Goal: Task Accomplishment & Management: Complete application form

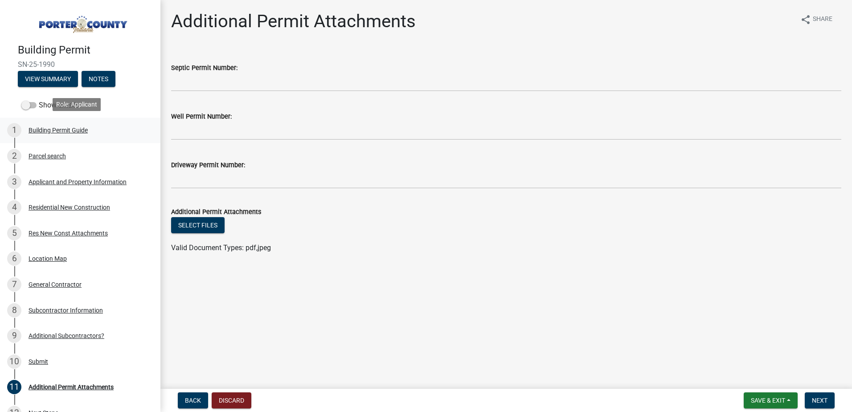
click at [37, 129] on div "Building Permit Guide" at bounding box center [58, 130] width 59 height 6
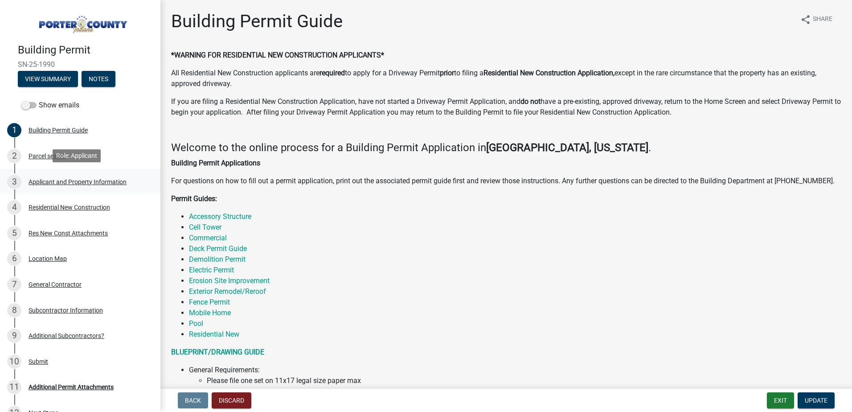
click at [80, 184] on div "Applicant and Property Information" at bounding box center [78, 182] width 98 height 6
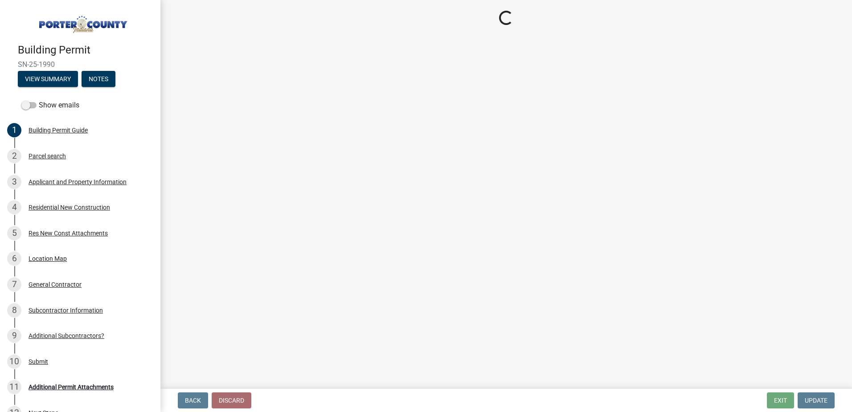
select select "eebc071e-620a-4db8-83e9-cb6b194c67e9"
select select "a20e43c1-3a85-4e6c-b7e5-7731678730b1"
select select "50b13dbd-a6c5-4f62-a7fa-af9af9d24f53"
select select "e2d1b1d7-ccc9-456b-9e96-e16306515997"
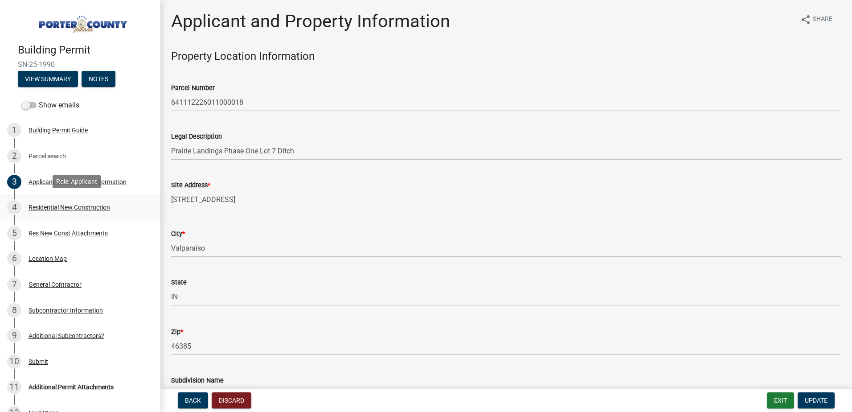
click at [79, 201] on div "4 Residential New Construction" at bounding box center [76, 207] width 139 height 14
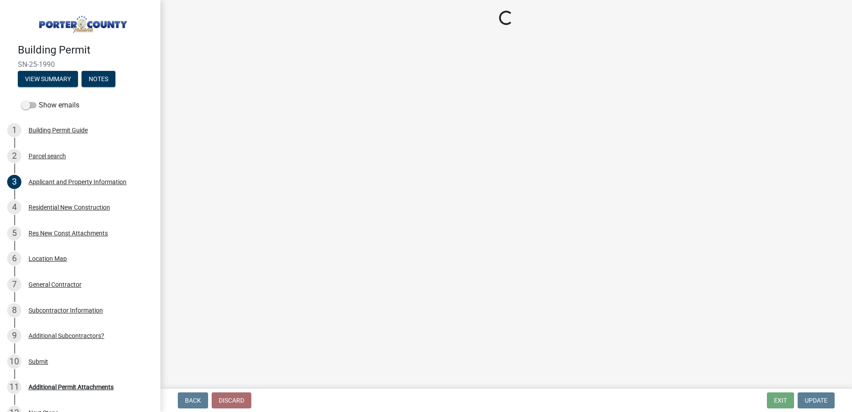
select select "9e518564-4428-4eb4-941b-0b1ac8082854"
select select "61f444c2-0fc1-413e-9948-9a2e89704ff6"
select select "666a500f-a95f-47fe-a746-b84e1890a92c"
select select "5ba551af-3543-4bb1-864b-48bcd75e9b29"
select select "b2533de0-56d2-4a1b-ad2e-8e3ba085ecca"
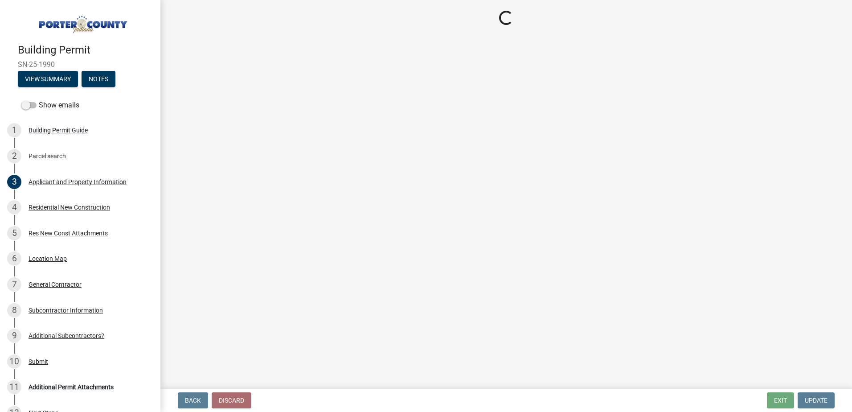
select select "4ed651f6-e774-4e8f-9661-530b5508df77"
select select "bbae15df-4b7c-4889-a1a2-bdce83955e33"
select select "7427f001-d34c-4c58-bf3c-f60178144653"
select select "aeb13f5b-f618-4fb0-9457-a1d82e5b0688"
select select "569fc36c-3166-4026-8764-ea78816a78f1"
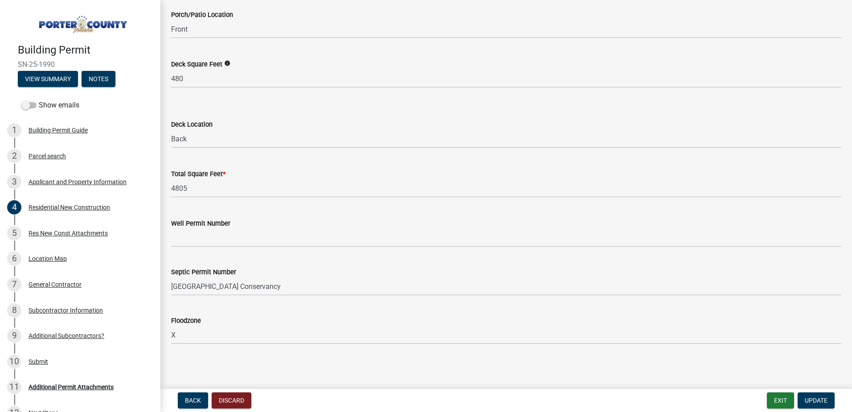
scroll to position [2368, 0]
click at [41, 232] on div "Res New Const Attachments" at bounding box center [68, 233] width 79 height 6
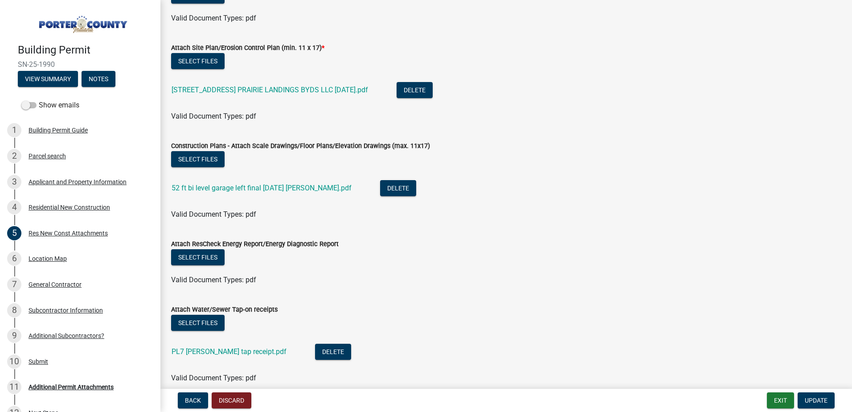
scroll to position [89, 0]
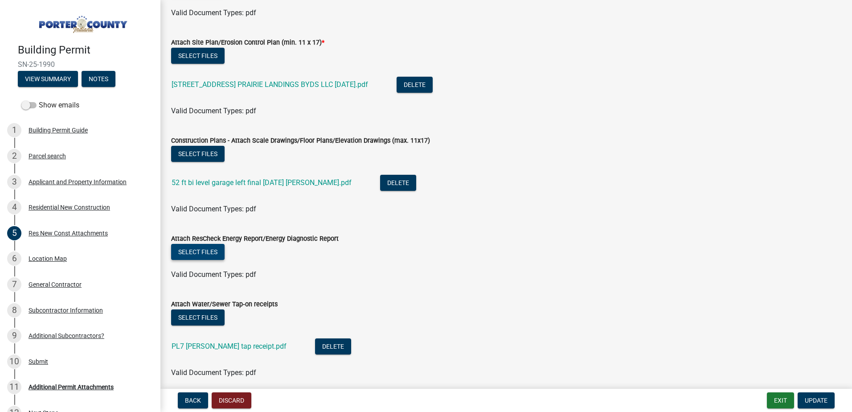
click at [207, 256] on button "Select files" at bounding box center [197, 252] width 53 height 16
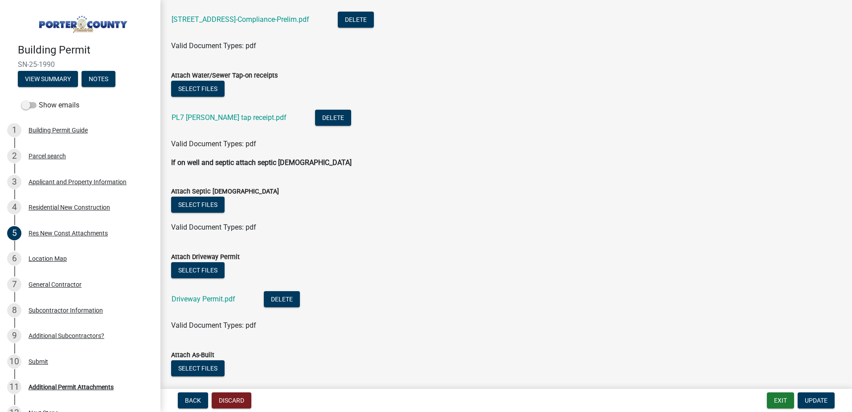
scroll to position [502, 0]
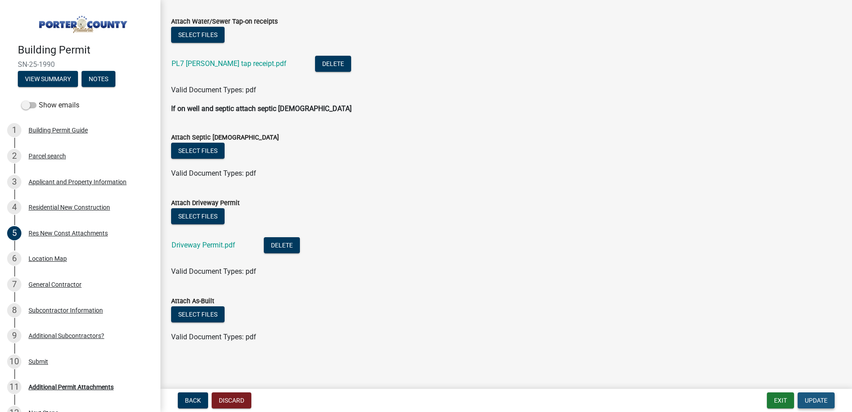
click at [815, 398] on span "Update" at bounding box center [816, 400] width 23 height 7
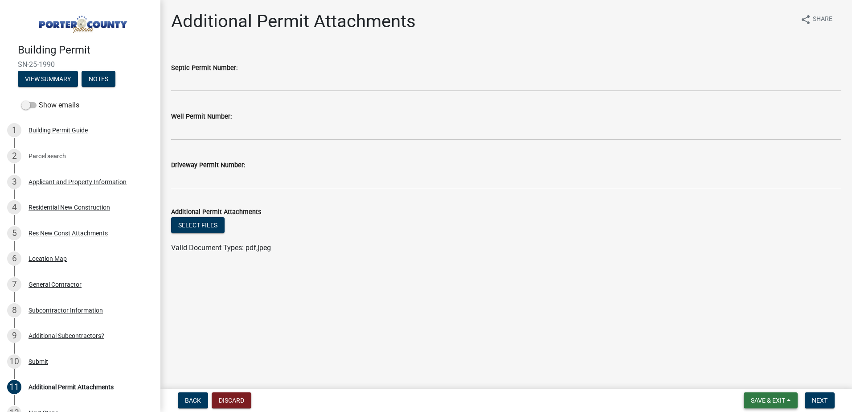
click at [770, 399] on span "Save & Exit" at bounding box center [768, 400] width 34 height 7
click at [758, 378] on button "Save & Exit" at bounding box center [761, 376] width 71 height 21
